Goal: Transaction & Acquisition: Purchase product/service

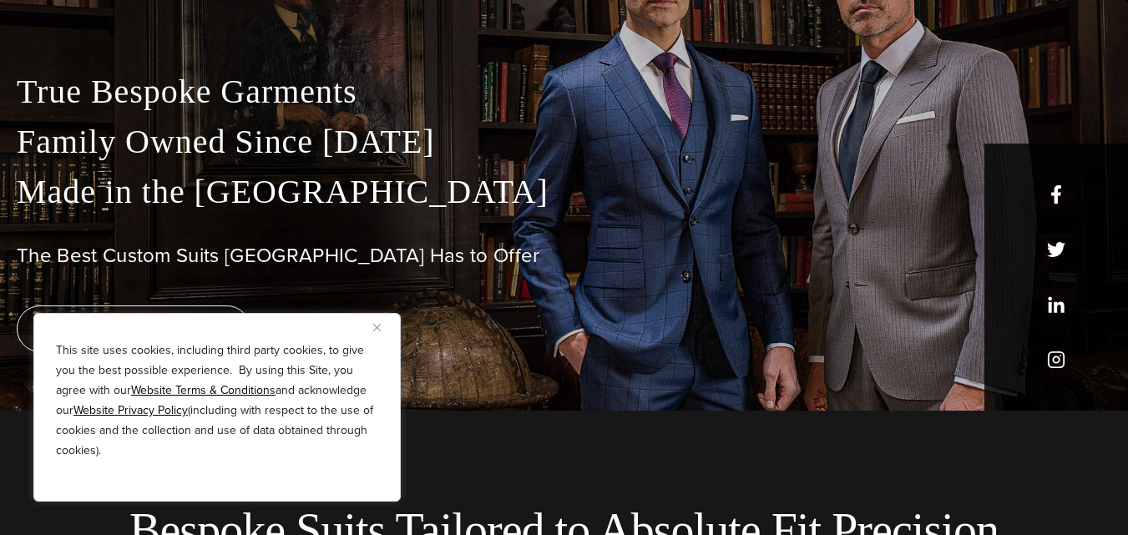
scroll to position [256, 0]
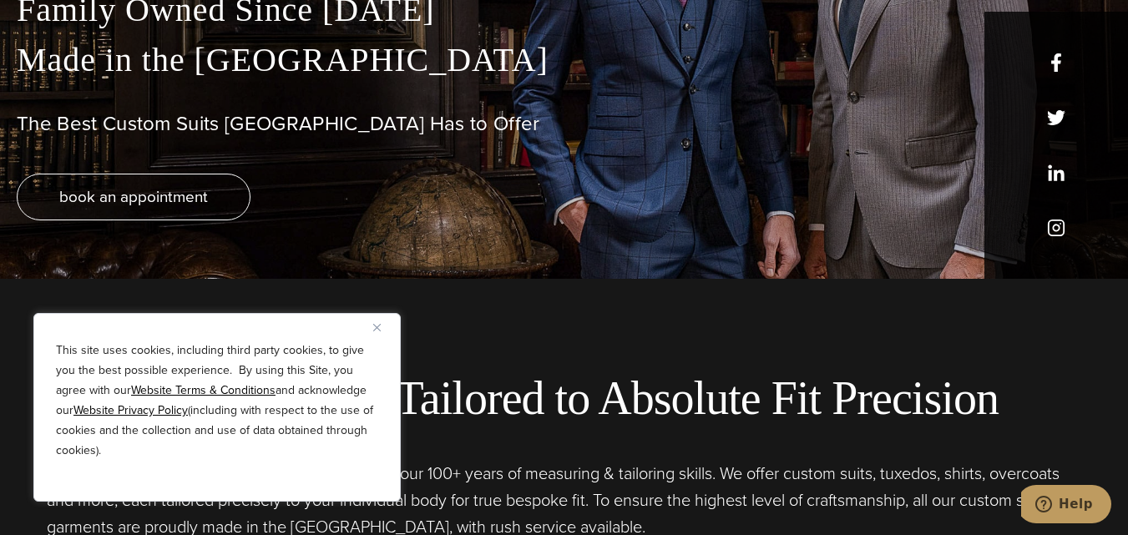
click at [375, 324] on img "Close" at bounding box center [377, 328] width 8 height 8
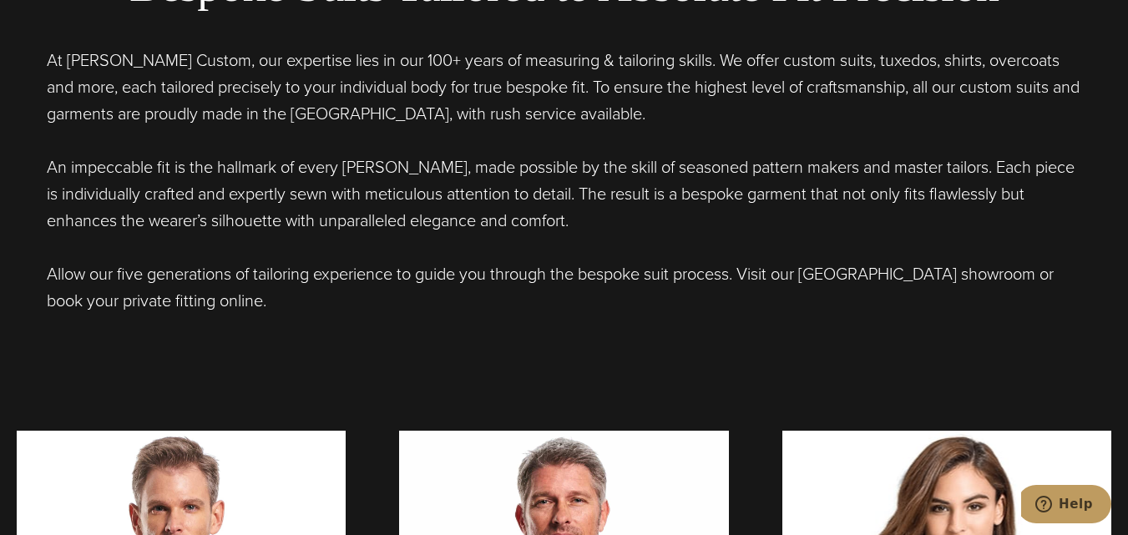
scroll to position [0, 0]
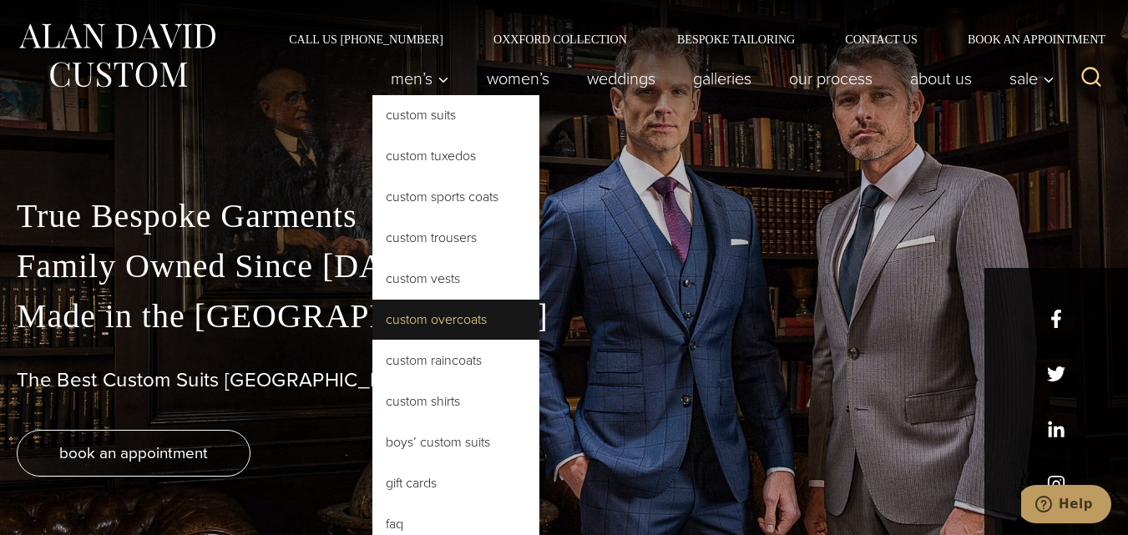
click at [436, 313] on link "Custom Overcoats" at bounding box center [455, 320] width 167 height 40
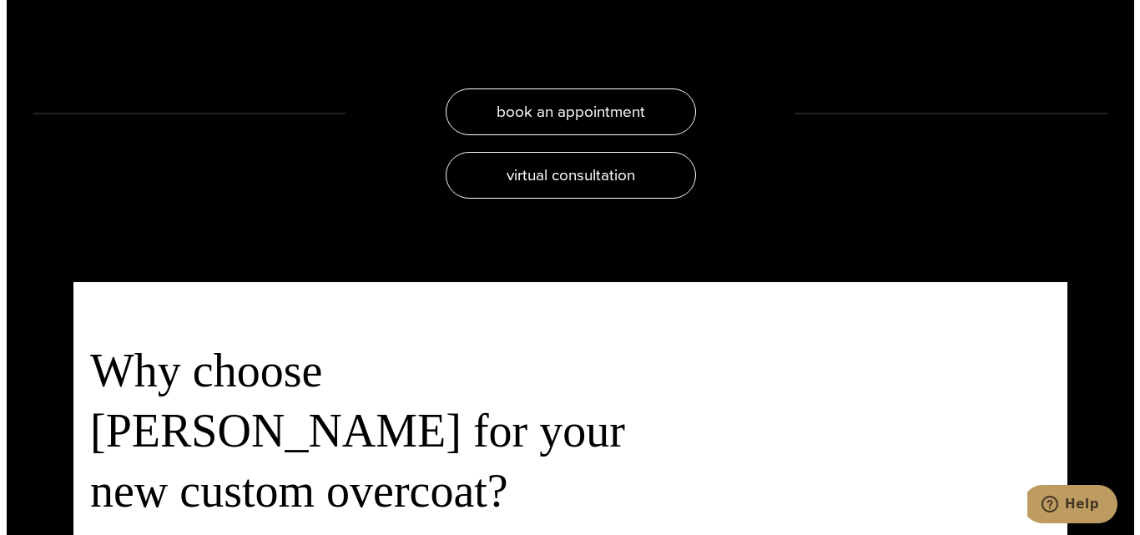
scroll to position [3466, 0]
